Goal: Task Accomplishment & Management: Manage account settings

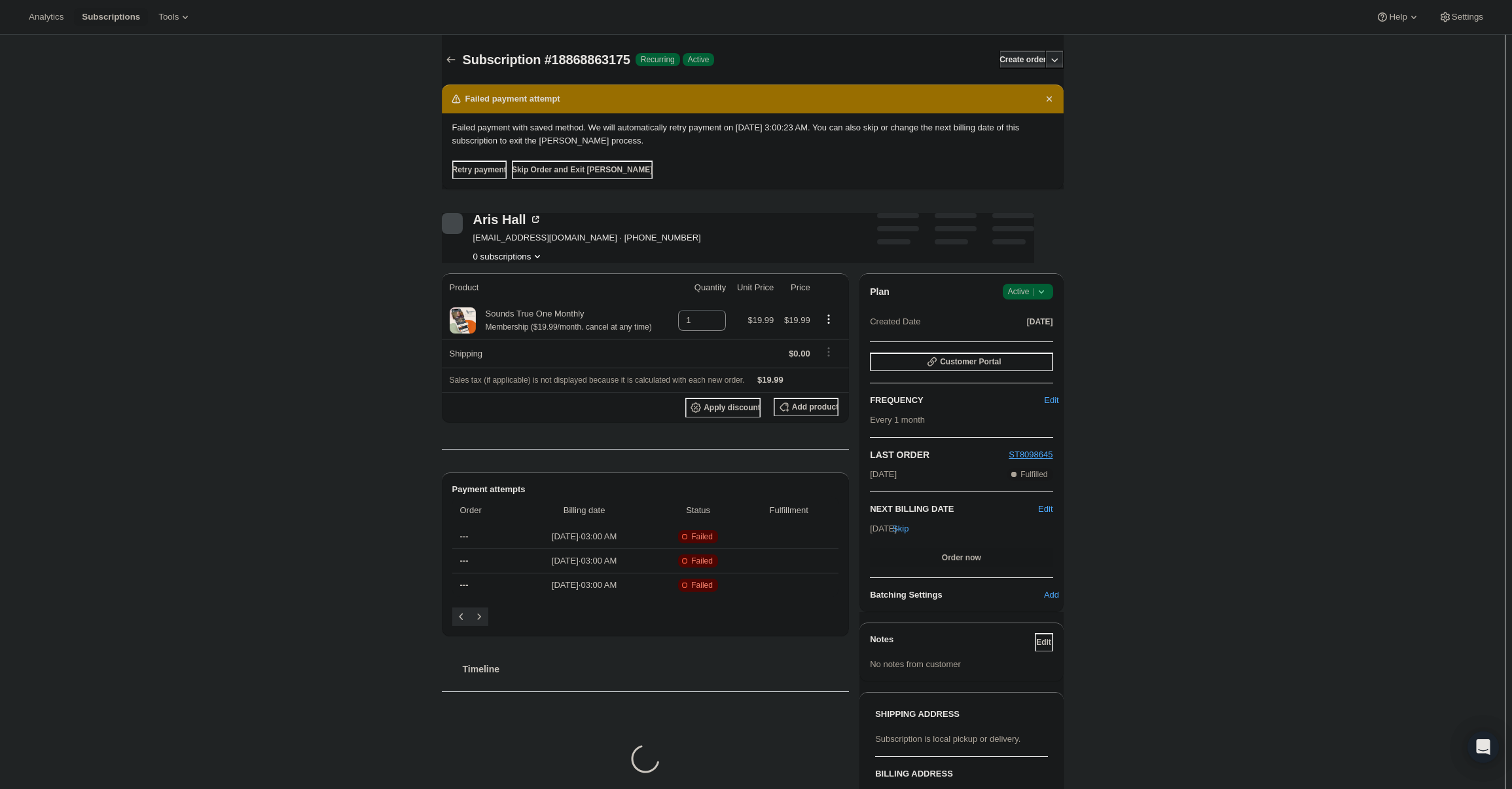
click at [1043, 167] on div "Retry payment Skip Order and Exit [PERSON_NAME]" at bounding box center [753, 164] width 601 height 32
click at [1043, 292] on icon at bounding box center [1041, 292] width 13 height 13
click at [1020, 291] on span "Active |" at bounding box center [1028, 292] width 40 height 13
click at [1026, 294] on span "Active |" at bounding box center [1028, 292] width 40 height 13
click at [1036, 345] on span "Cancel subscription" at bounding box center [1032, 339] width 74 height 10
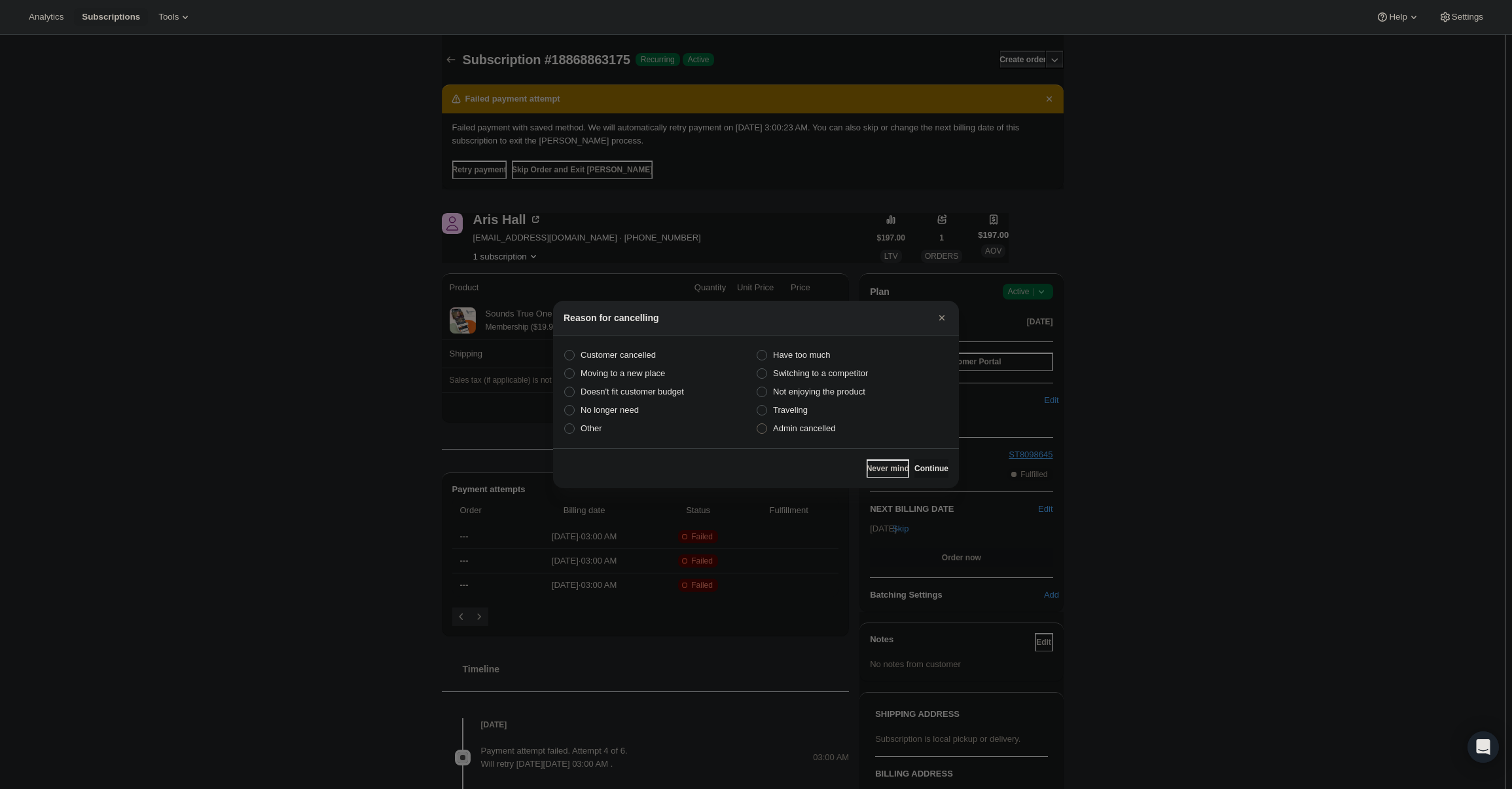
click at [805, 431] on span "Admin cancelled" at bounding box center [804, 428] width 62 height 10
click at [758, 424] on input "Admin cancelled" at bounding box center [757, 424] width 1 height 1
radio input "true"
click at [919, 464] on span "Continue" at bounding box center [932, 468] width 34 height 10
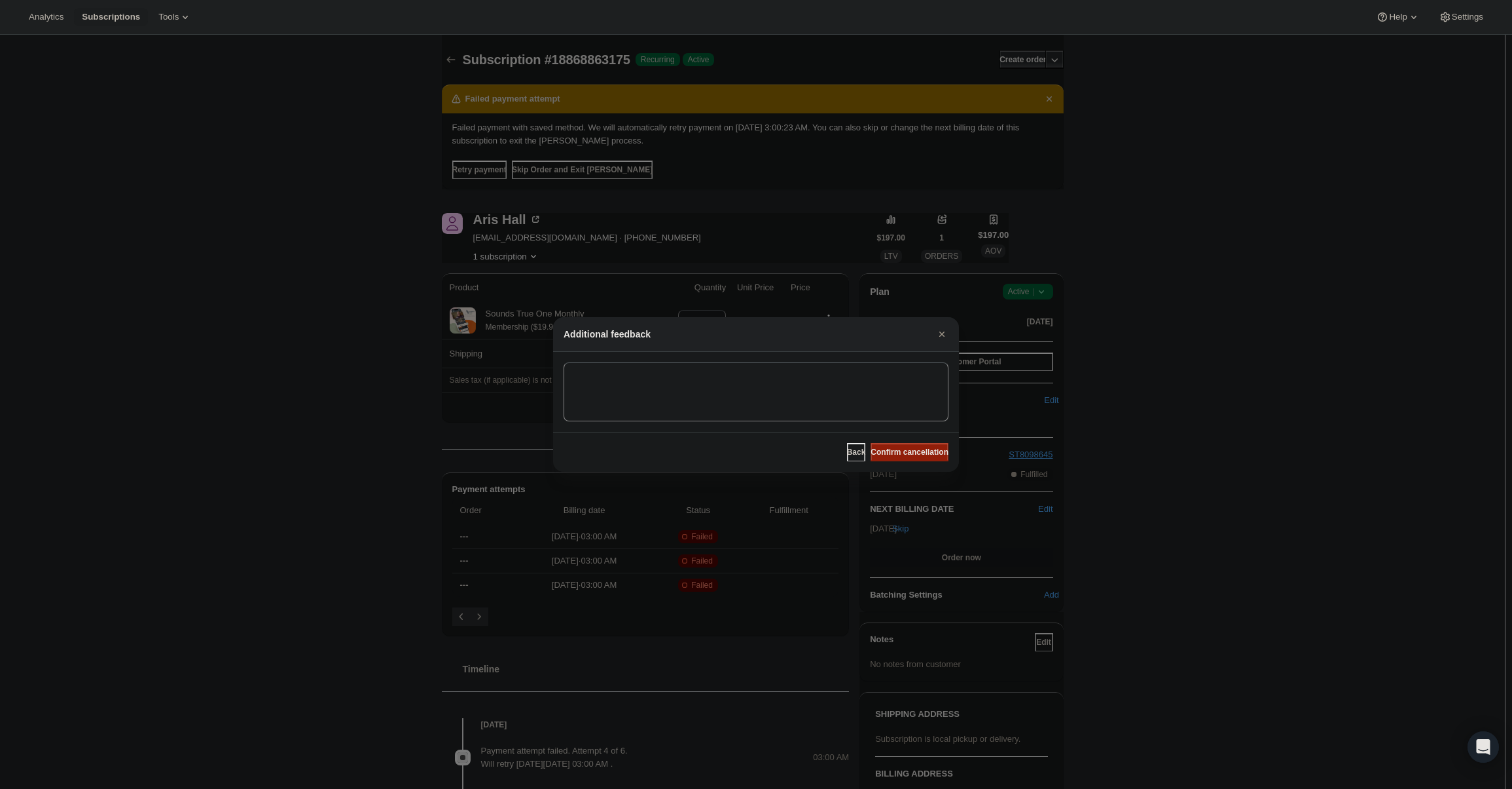
click at [905, 447] on span "Confirm cancellation" at bounding box center [910, 451] width 78 height 10
